Goal: Navigation & Orientation: Go to known website

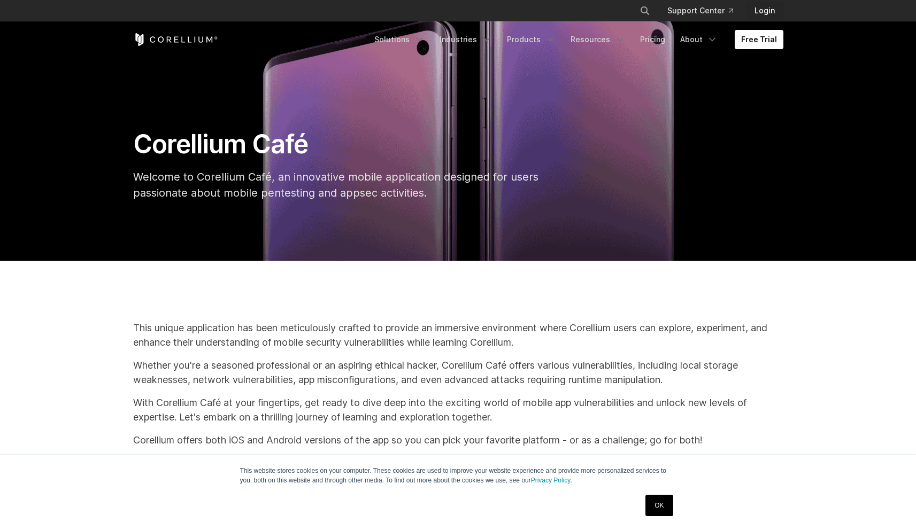
click at [763, 11] on link "Login" at bounding box center [764, 10] width 37 height 19
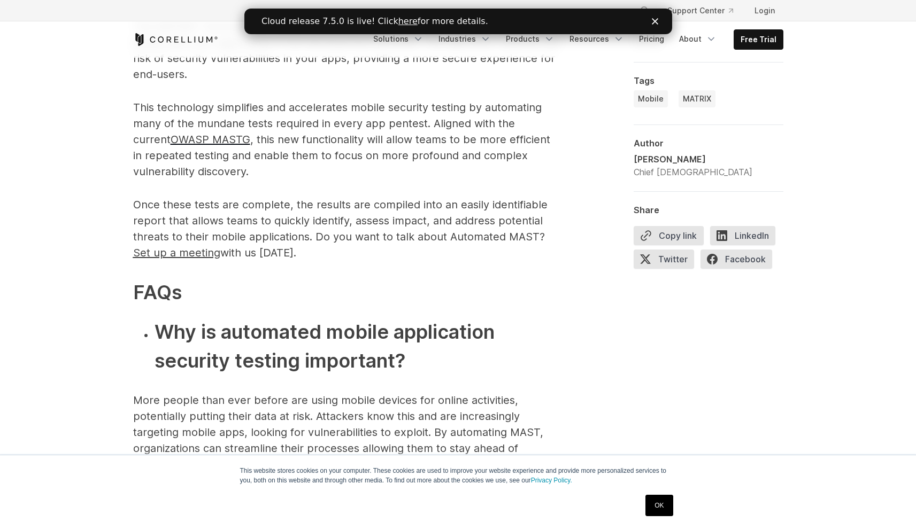
scroll to position [2857, 0]
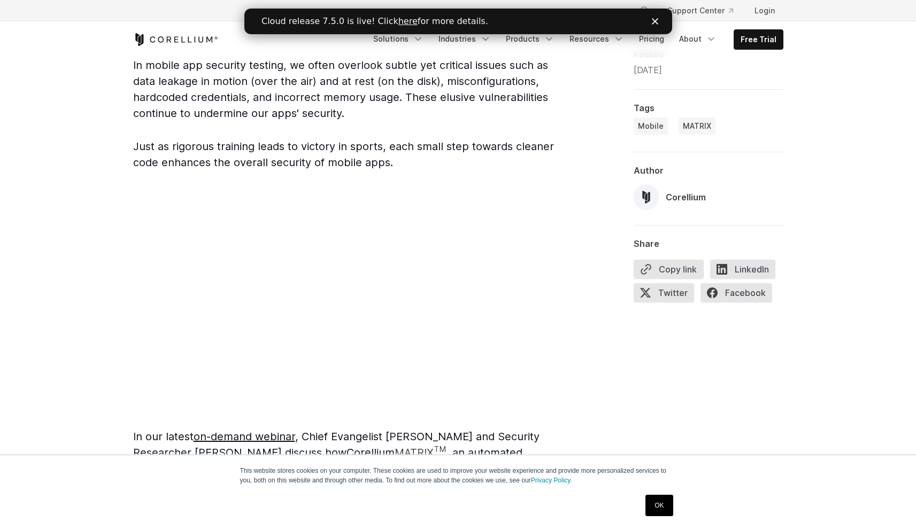
scroll to position [651, 0]
